Goal: Task Accomplishment & Management: Use online tool/utility

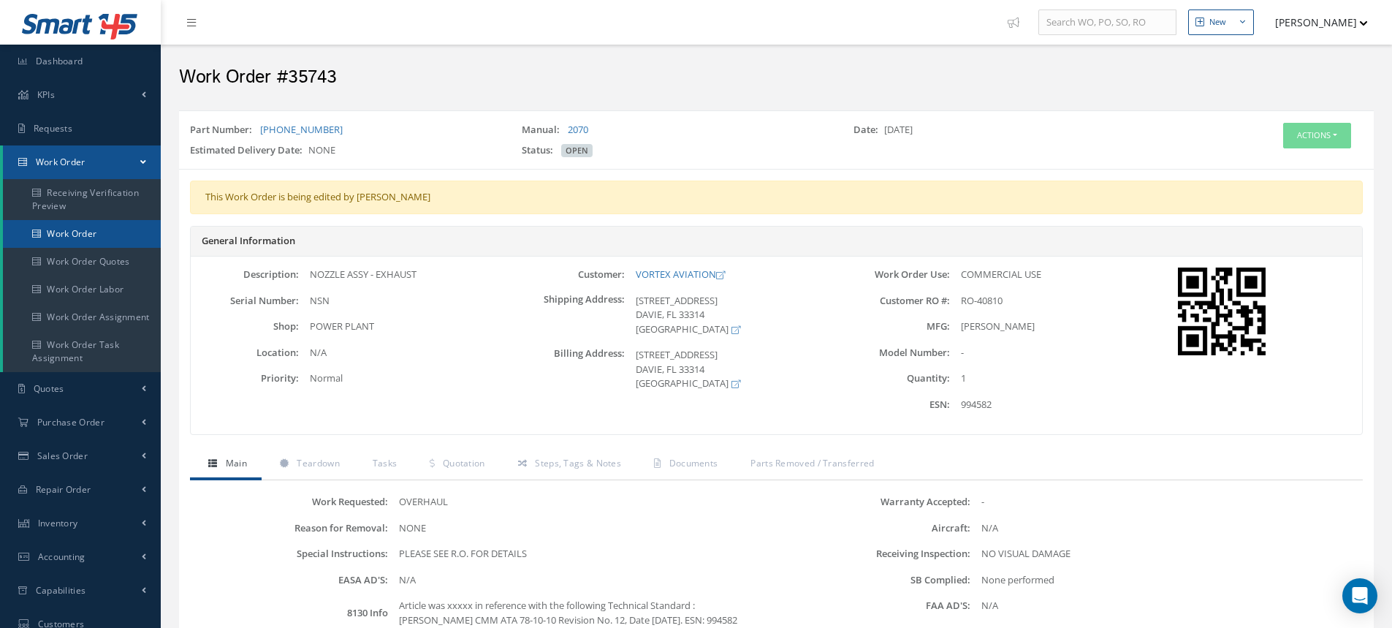
click at [72, 238] on link "Work Order" at bounding box center [82, 234] width 158 height 28
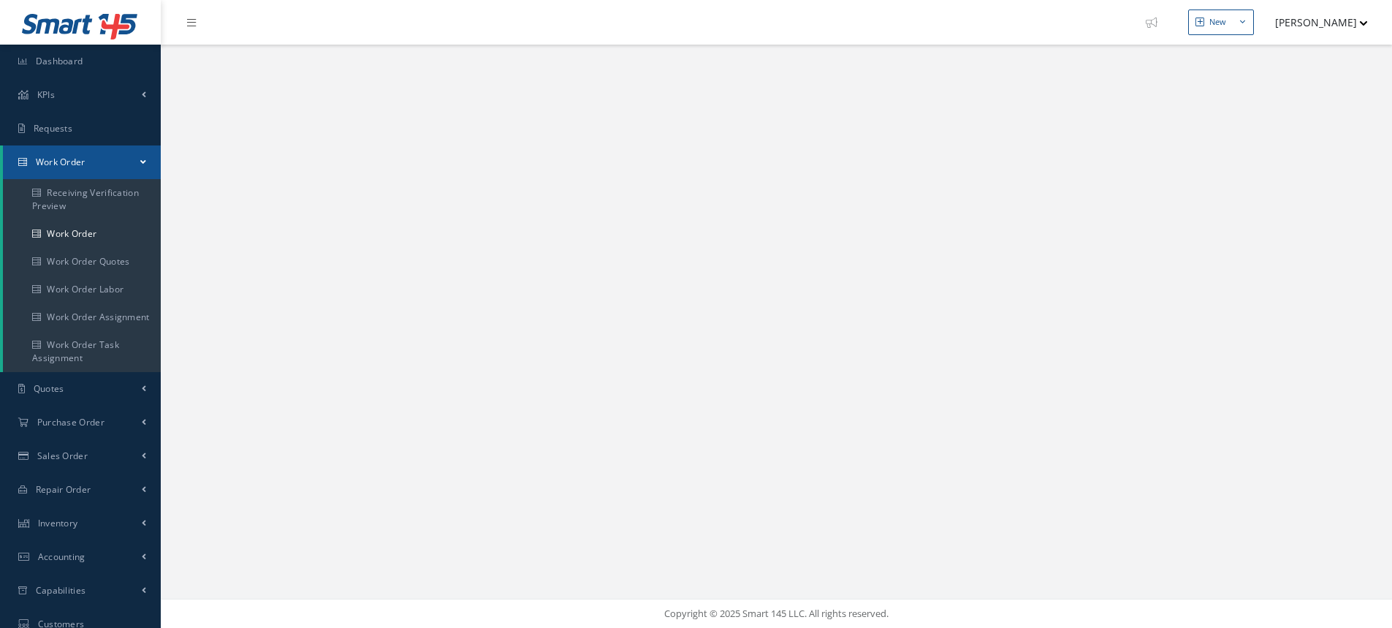
select select "25"
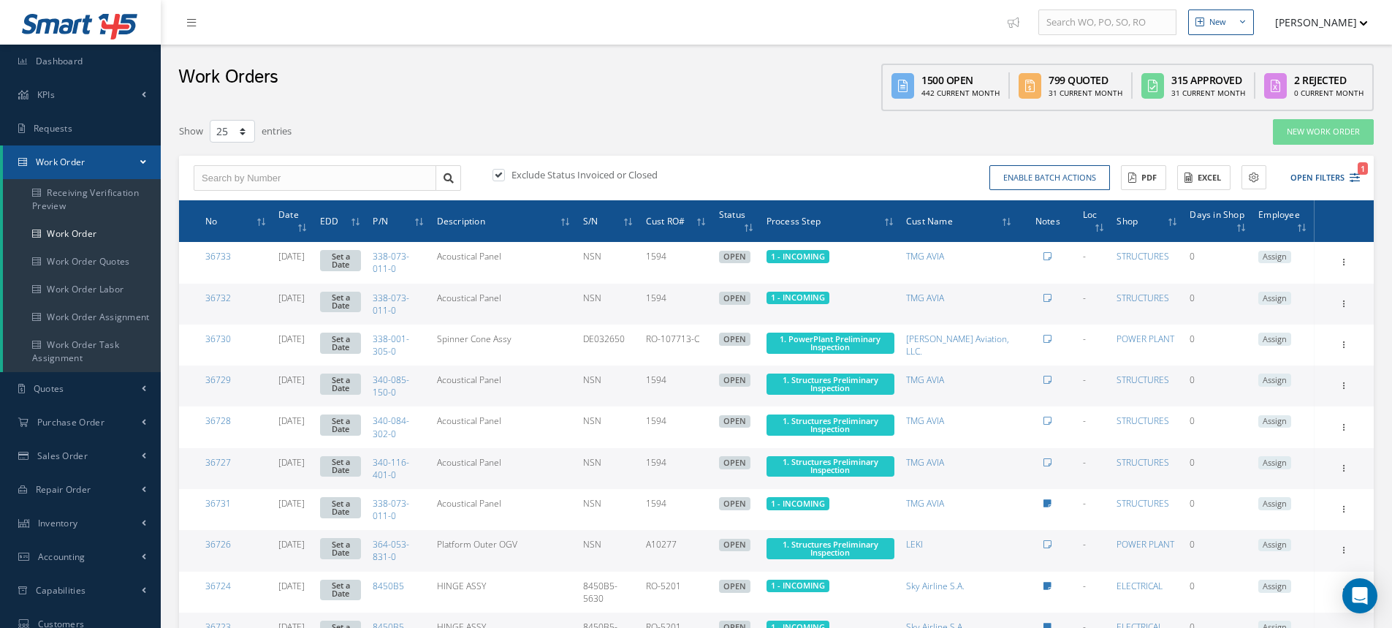
click at [1318, 26] on button "NESTOR CAMACHO" at bounding box center [1314, 22] width 107 height 28
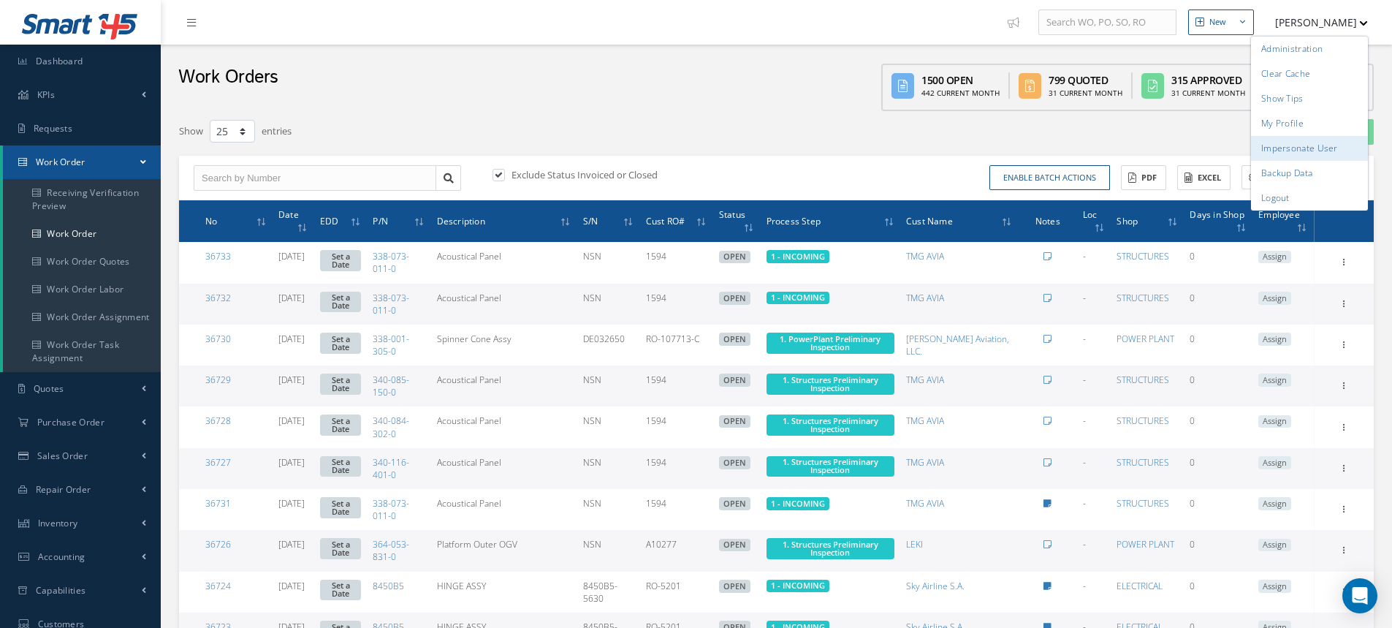
click at [1305, 150] on link "Impersonate User" at bounding box center [1309, 148] width 117 height 25
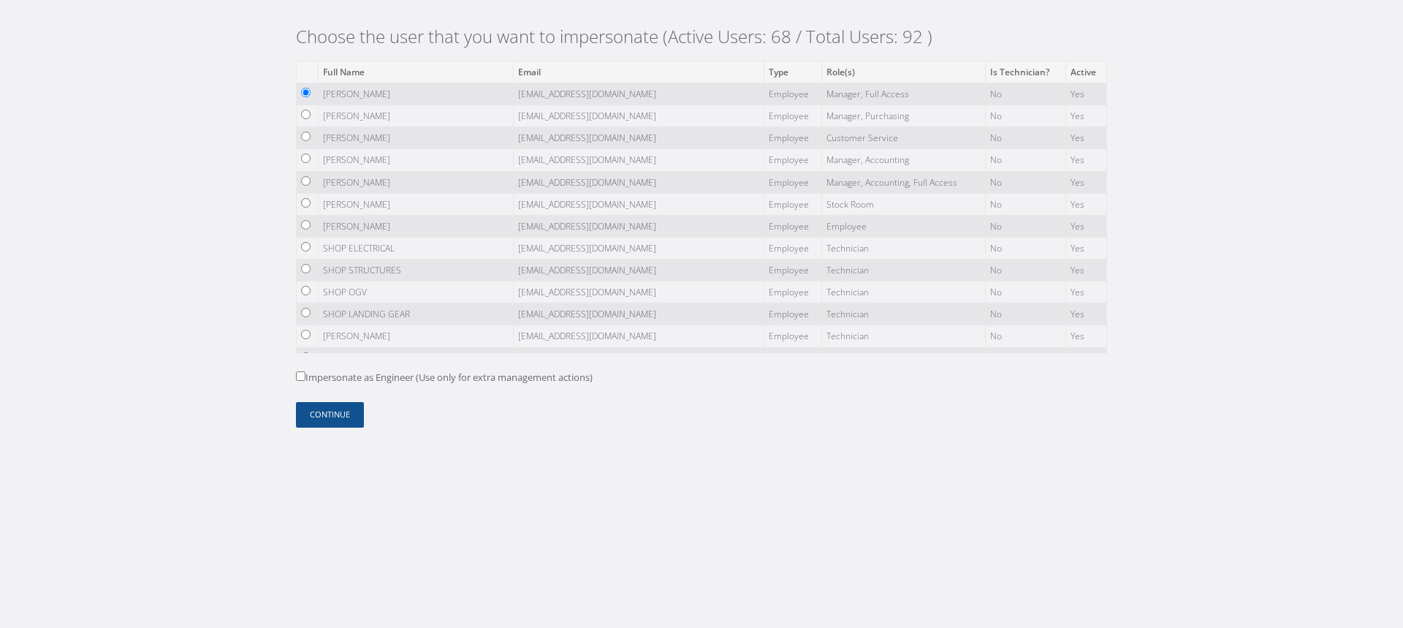
click at [148, 159] on body "Choose the user that you want to impersonate (Active Users: 68 / Total Users: 9…" at bounding box center [701, 314] width 1403 height 628
click at [306, 380] on label "Impersonate as Engineer (Use only for extra management actions)" at bounding box center [444, 377] width 297 height 15
click at [305, 380] on input "Impersonate as Engineer (Use only for extra management actions)" at bounding box center [300, 375] width 9 height 9
checkbox input "true"
click at [340, 413] on button "Continue" at bounding box center [330, 415] width 68 height 26
